Goal: Information Seeking & Learning: Learn about a topic

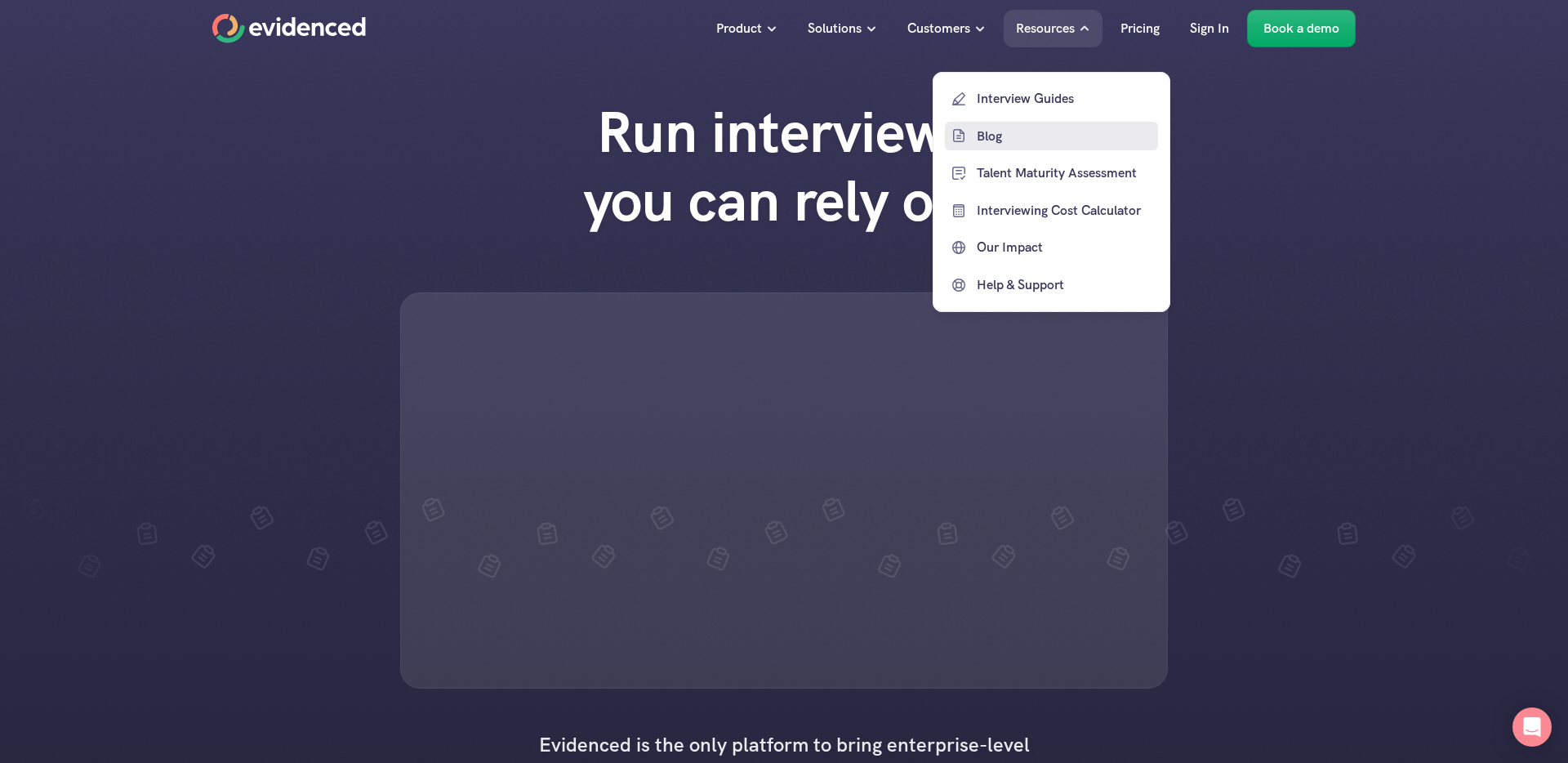
click at [995, 136] on p "Blog" at bounding box center [1065, 136] width 177 height 21
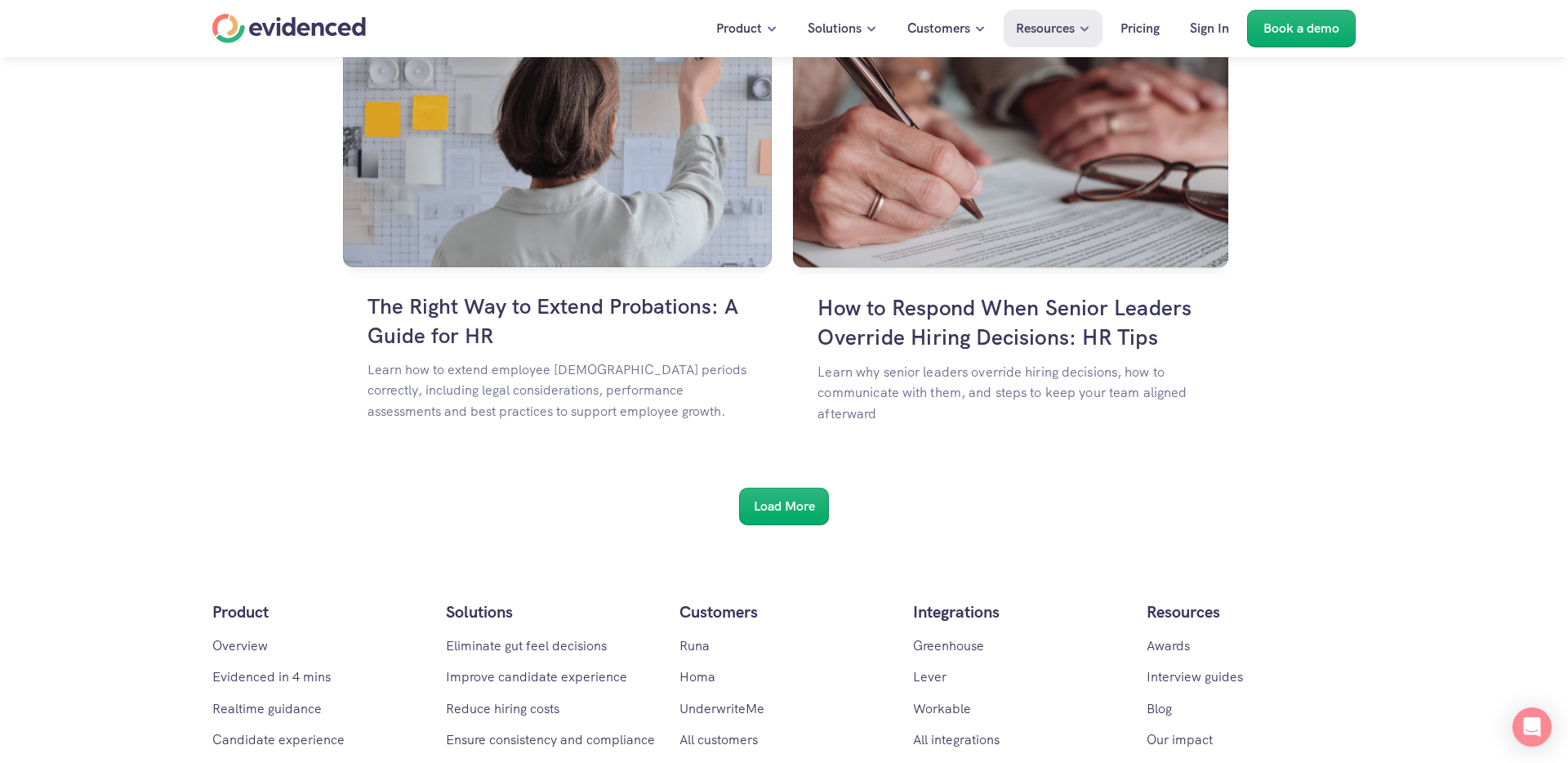
scroll to position [2900, 0]
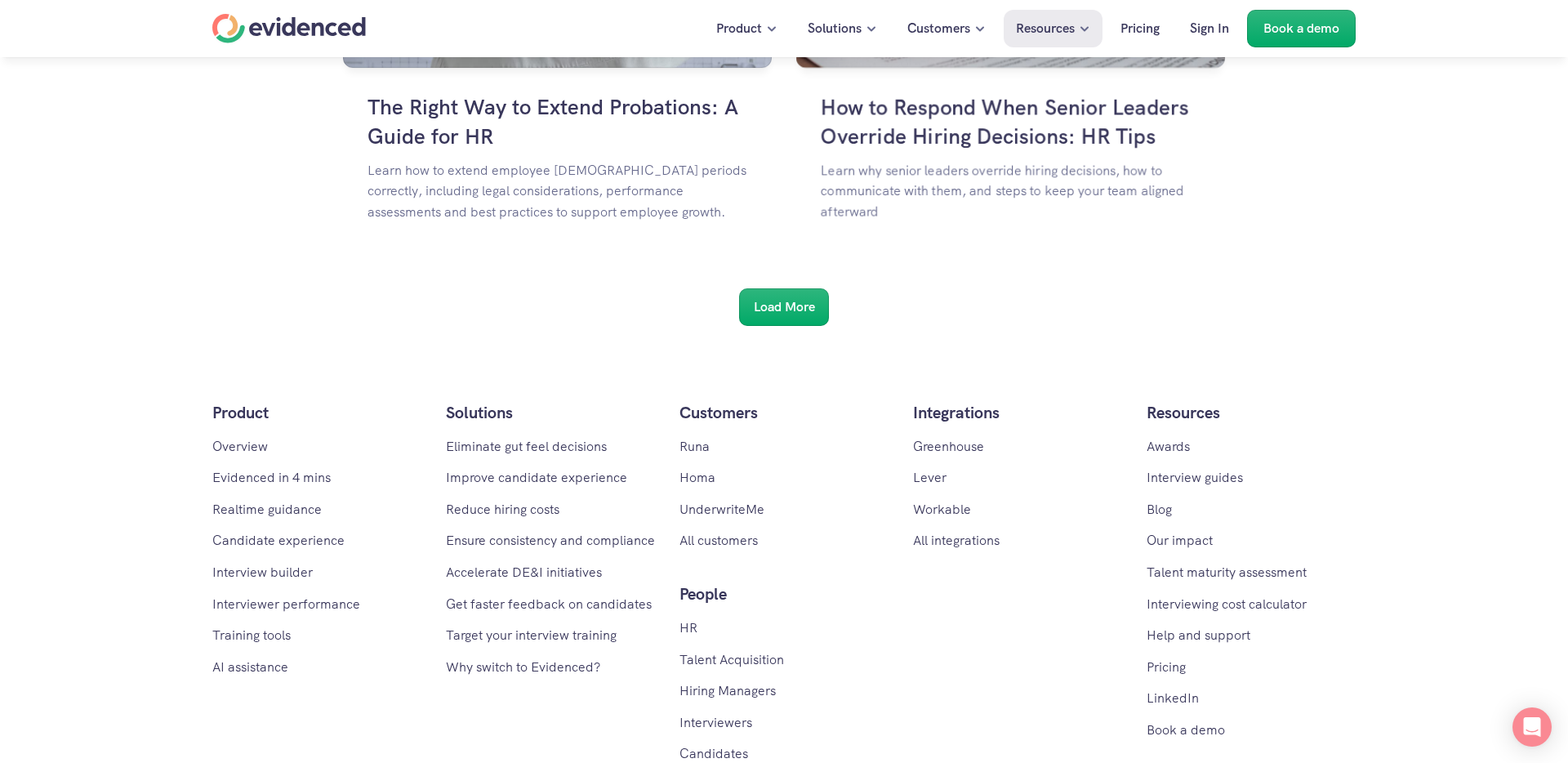
click at [779, 309] on h6 "Load More" at bounding box center [784, 307] width 62 height 21
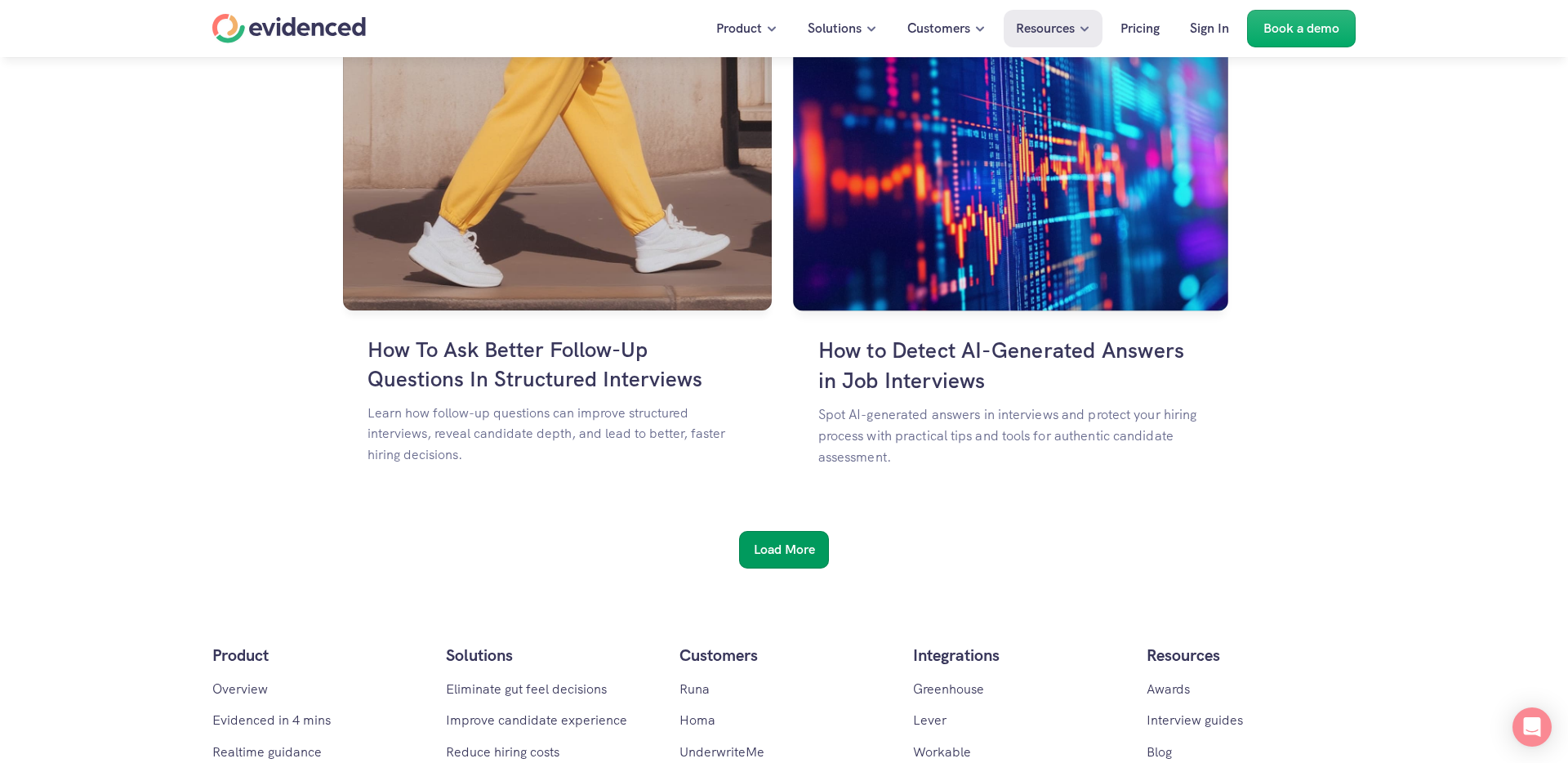
click at [766, 558] on h6 "Load More" at bounding box center [784, 550] width 62 height 21
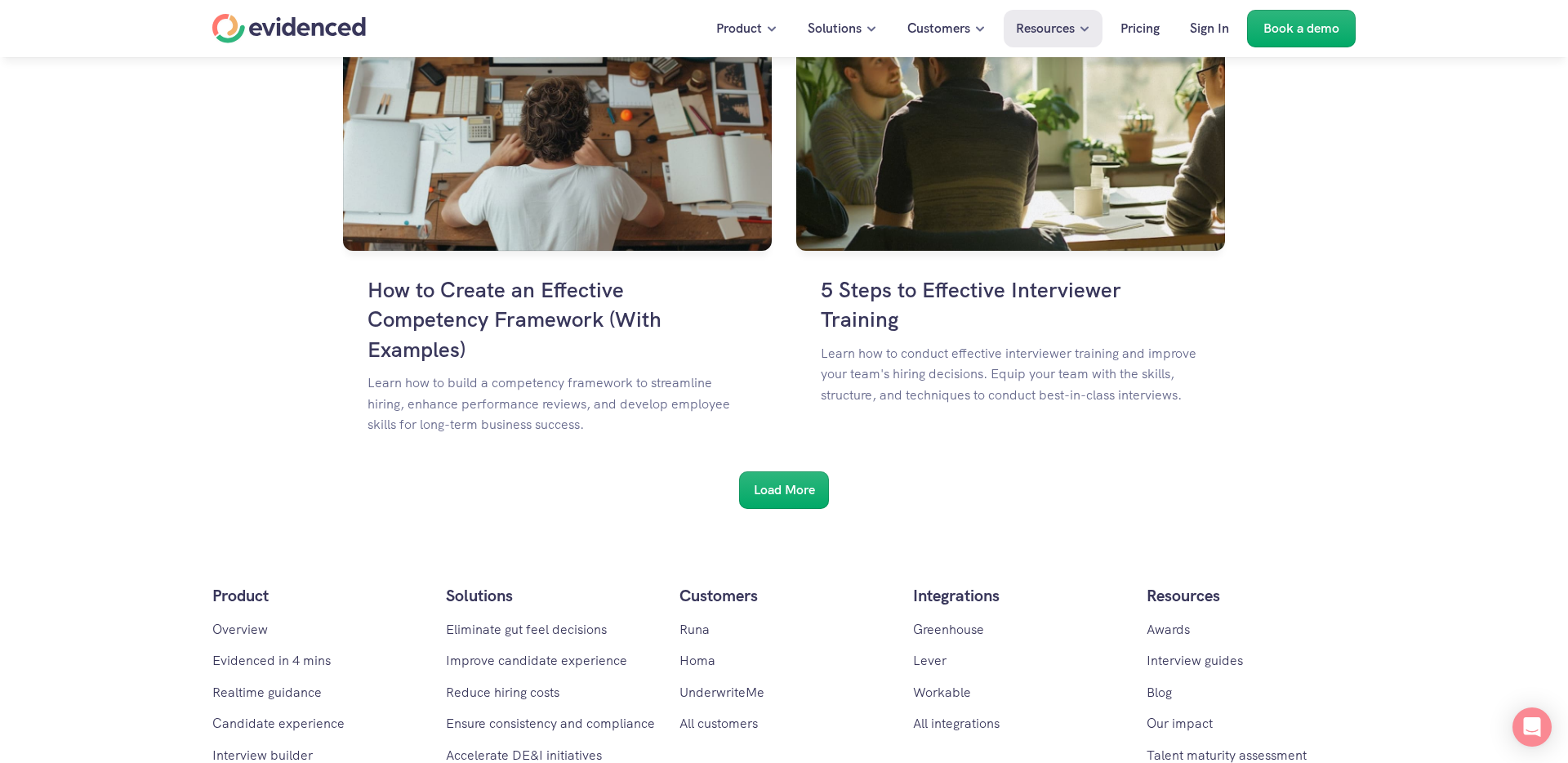
scroll to position [7083, 0]
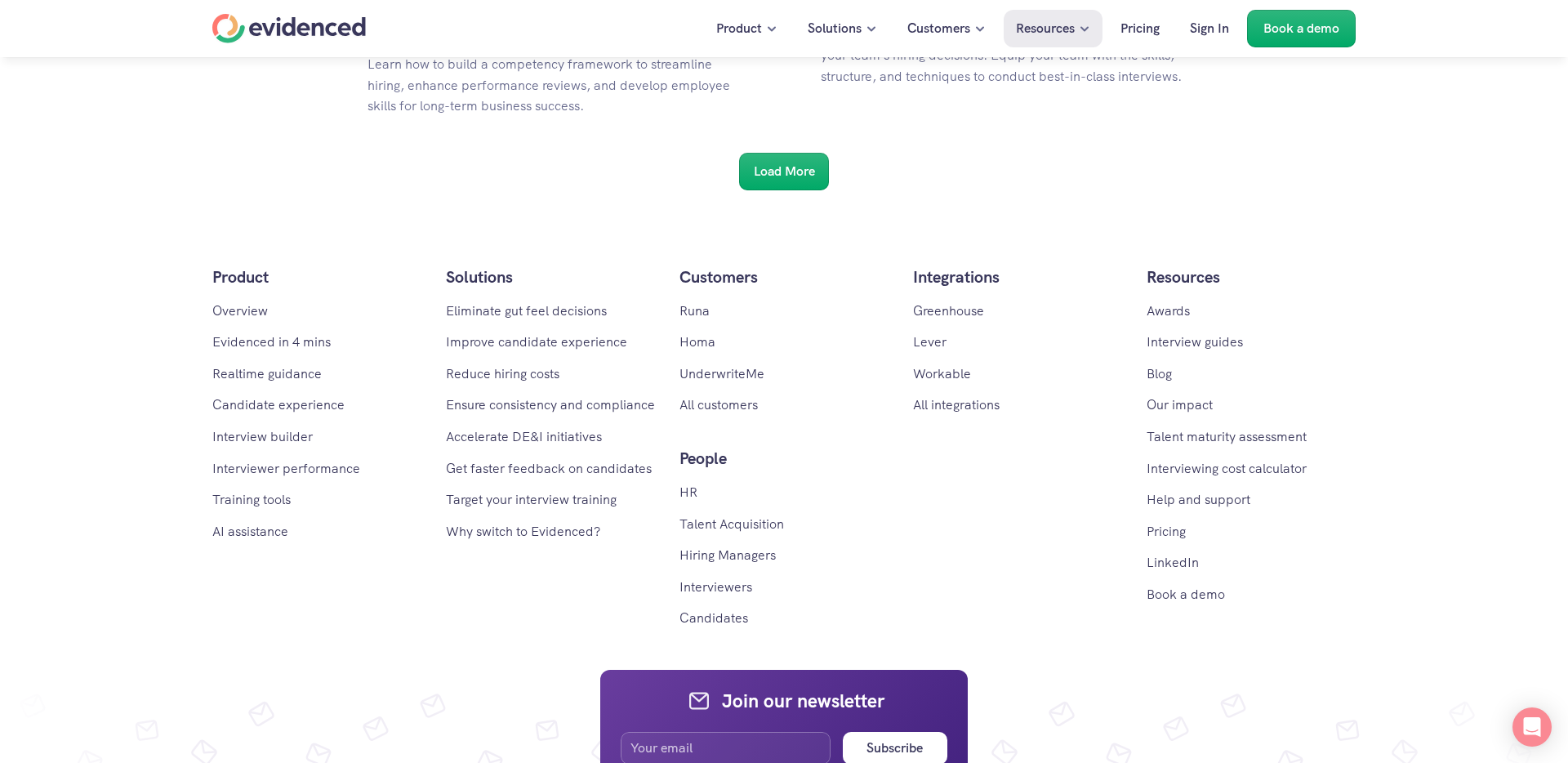
click at [771, 185] on div "Load More" at bounding box center [784, 172] width 90 height 38
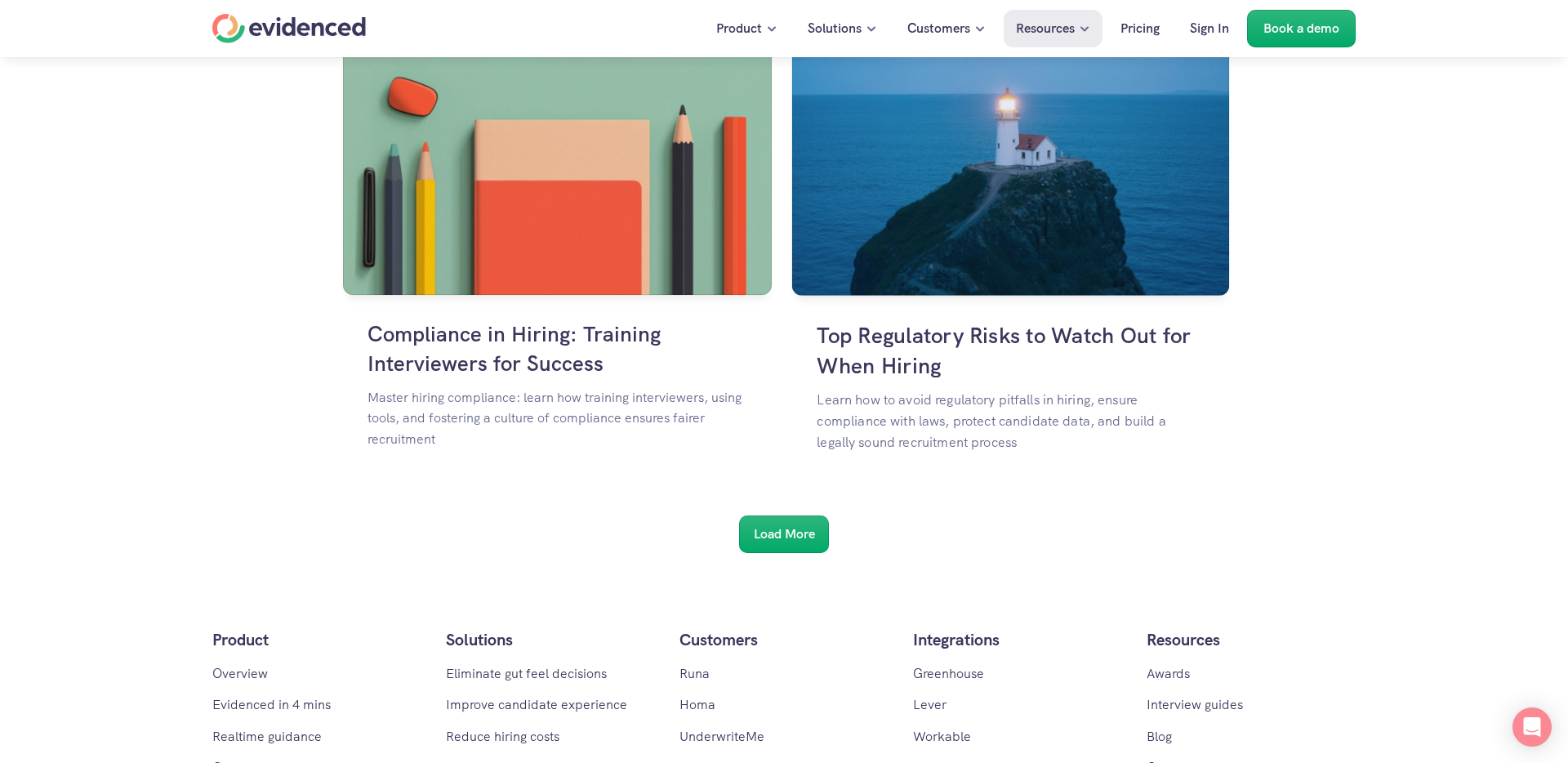
scroll to position [8754, 0]
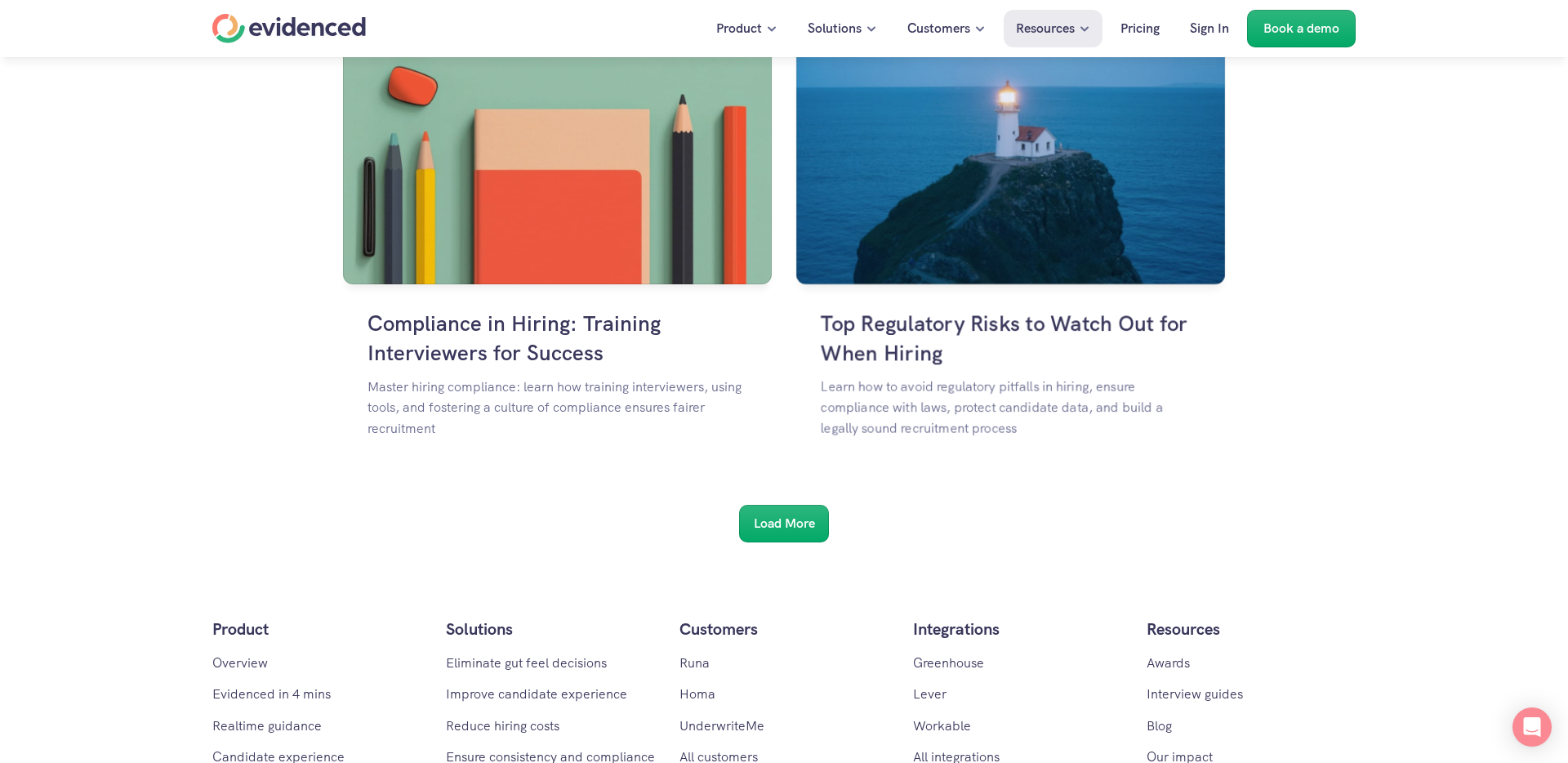
click at [768, 530] on h6 "Load More" at bounding box center [784, 523] width 62 height 21
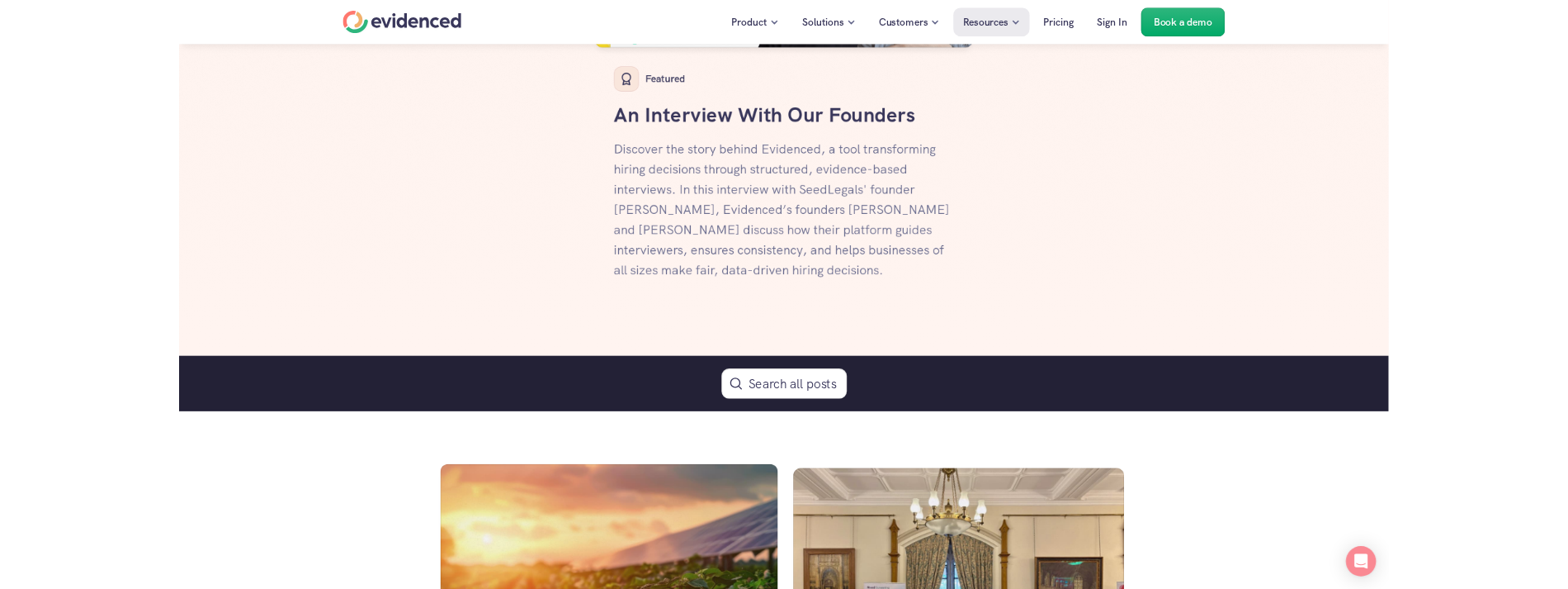
scroll to position [577, 0]
